Goal: Task Accomplishment & Management: Manage account settings

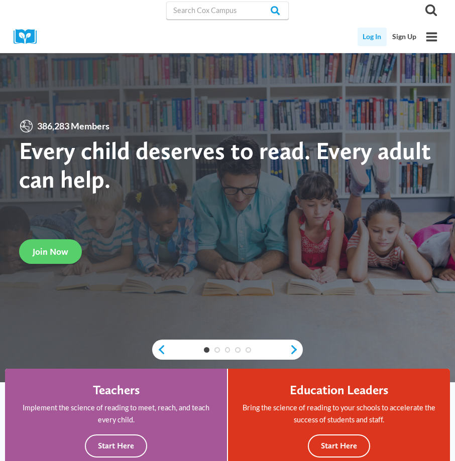
click at [375, 33] on link "Log In" at bounding box center [372, 37] width 30 height 19
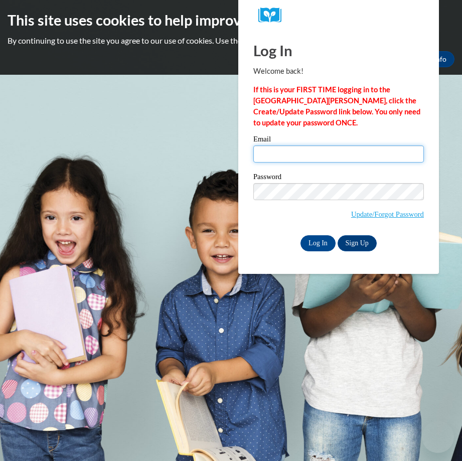
click at [278, 154] on input "Email" at bounding box center [339, 154] width 171 height 17
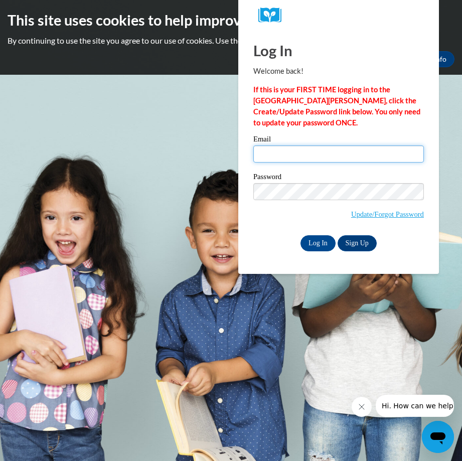
click at [283, 155] on input "Email" at bounding box center [339, 154] width 171 height 17
type input "[EMAIL_ADDRESS][DOMAIN_NAME]"
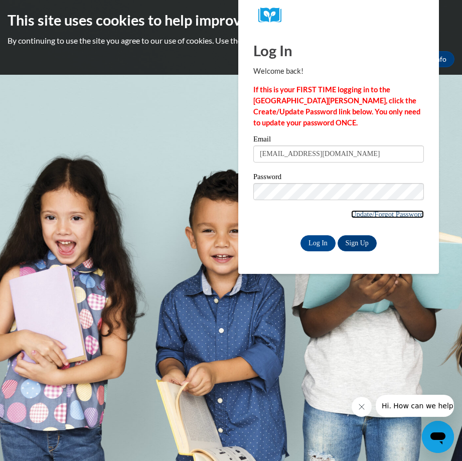
click at [391, 215] on link "Update/Forgot Password" at bounding box center [387, 214] width 73 height 8
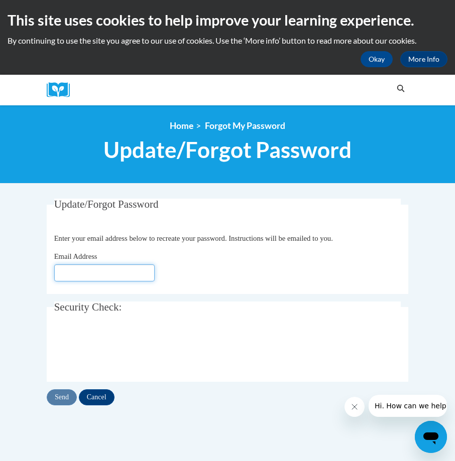
click at [90, 271] on input "Email Address" at bounding box center [104, 273] width 100 height 17
type input "[EMAIL_ADDRESS][DOMAIN_NAME]"
click at [69, 396] on input "Send" at bounding box center [62, 398] width 30 height 16
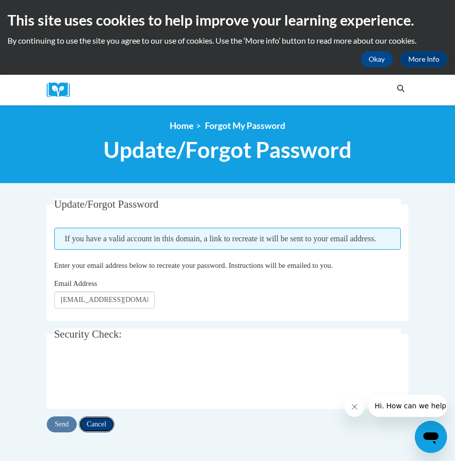
click at [96, 433] on input "Cancel" at bounding box center [97, 425] width 36 height 16
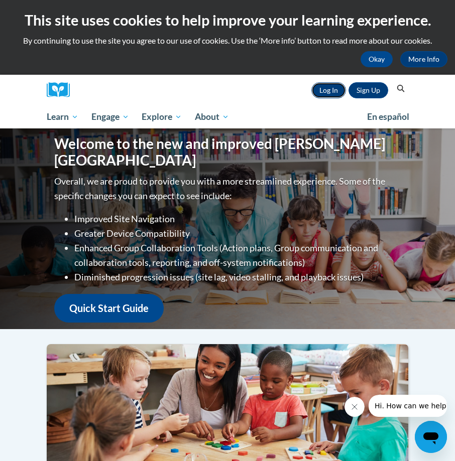
click at [319, 89] on link "Log In" at bounding box center [328, 90] width 35 height 16
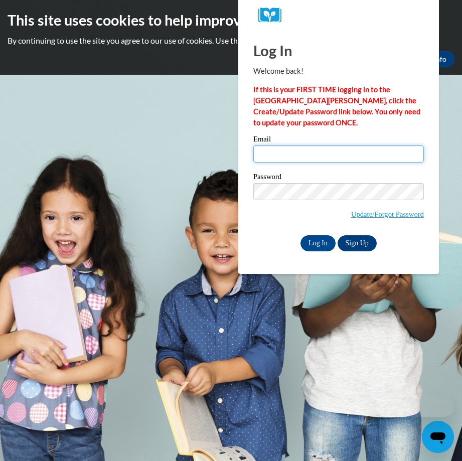
click at [281, 154] on input "Email" at bounding box center [339, 154] width 171 height 17
type input "[EMAIL_ADDRESS][DOMAIN_NAME]"
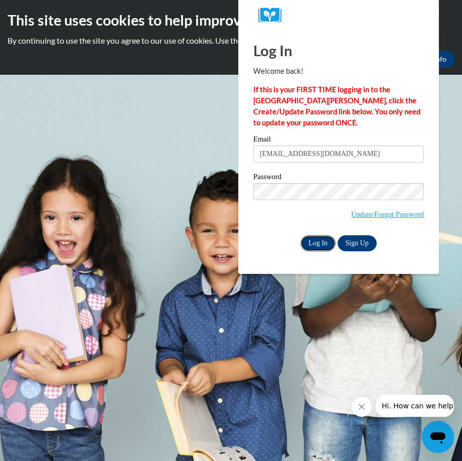
click at [314, 240] on input "Log In" at bounding box center [318, 243] width 35 height 16
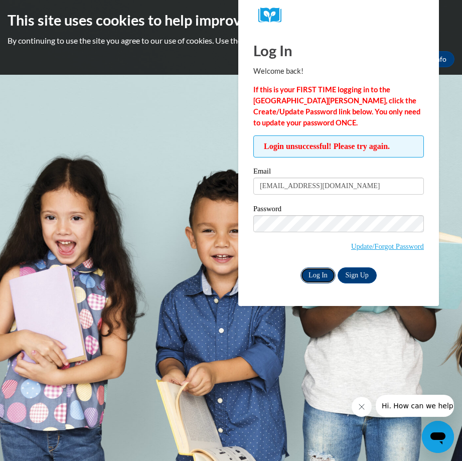
click at [328, 275] on input "Log In" at bounding box center [318, 276] width 35 height 16
click at [180, 149] on body "This site uses cookies to help improve your learning experience. By continuing …" at bounding box center [231, 230] width 462 height 461
